Goal: Task Accomplishment & Management: Manage account settings

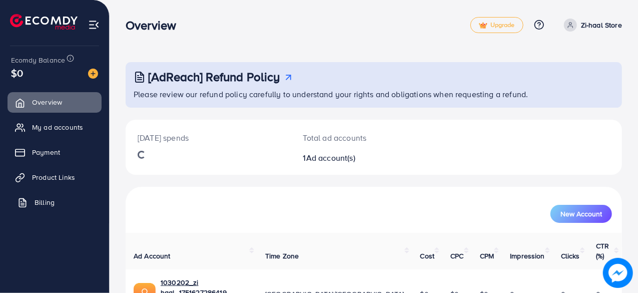
click at [51, 196] on link "Billing" at bounding box center [55, 202] width 94 height 20
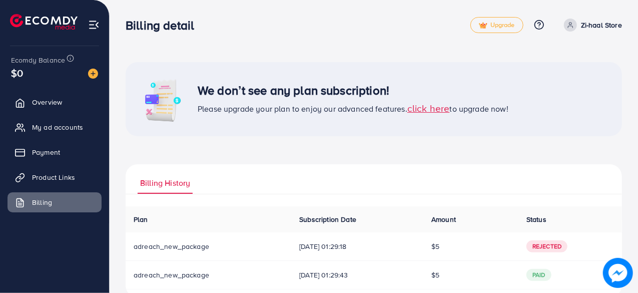
click at [626, 122] on div "We don’t see any plan subscription! Please upgrade your plan to enjoy our advan…" at bounding box center [374, 156] width 528 height 313
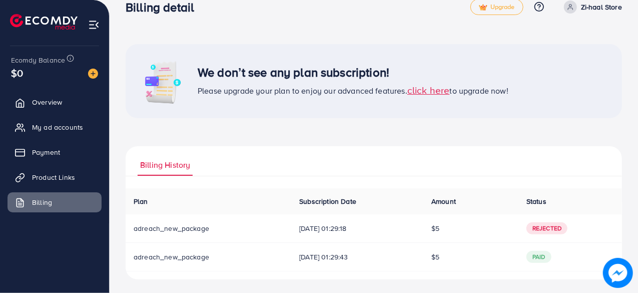
scroll to position [20, 0]
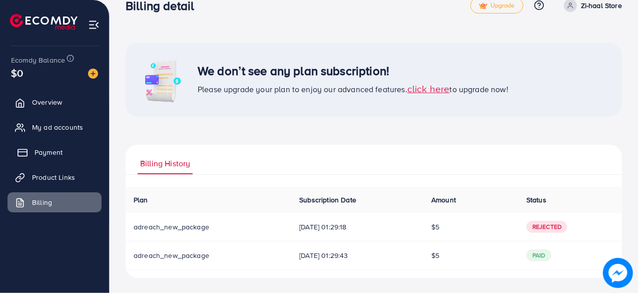
click at [47, 150] on span "Payment" at bounding box center [49, 152] width 28 height 10
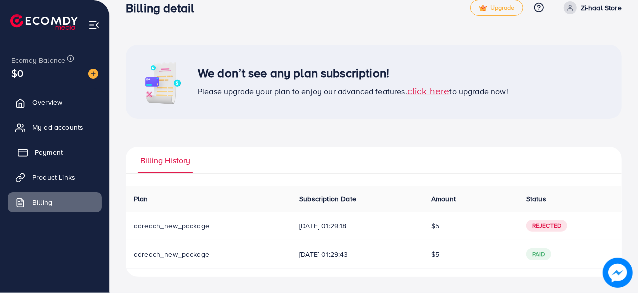
scroll to position [17, 0]
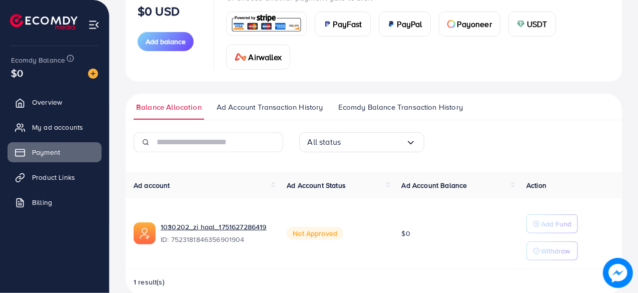
scroll to position [156, 0]
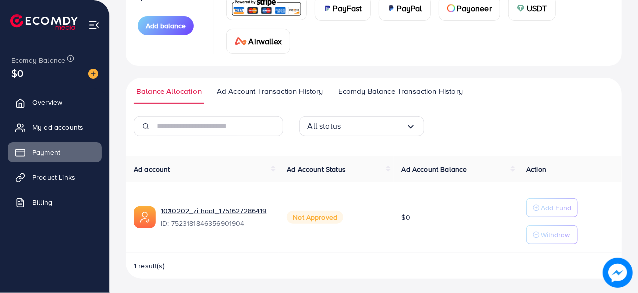
click at [265, 96] on link "Ad Account Transaction History" at bounding box center [270, 95] width 112 height 18
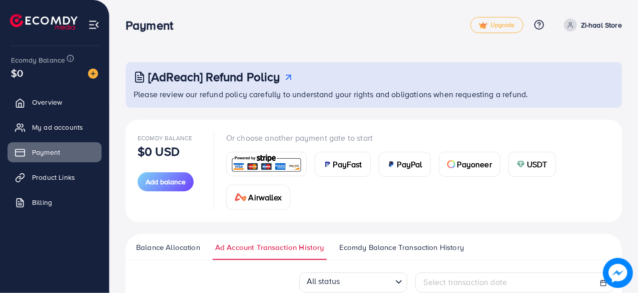
click at [440, 240] on ul "Balance Allocation Ad Account Transaction History Ecomdy Balance Transaction Hi…" at bounding box center [374, 247] width 496 height 27
click at [437, 244] on span "Ecomdy Balance Transaction History" at bounding box center [401, 247] width 125 height 11
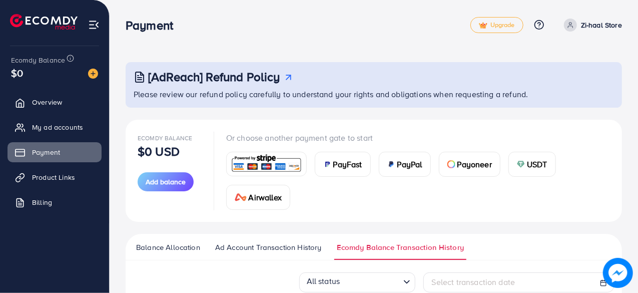
click at [514, 212] on div "Ecomdy Balance $0 USD Add balance Or choose another payment gate to start PayFa…" at bounding box center [374, 171] width 496 height 102
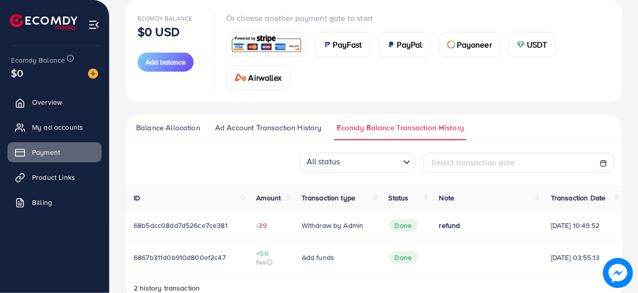
scroll to position [119, 0]
click at [56, 104] on span "Overview" at bounding box center [50, 102] width 30 height 10
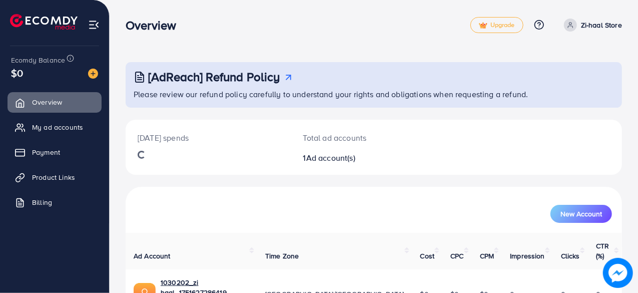
scroll to position [47, 0]
